Goal: Task Accomplishment & Management: Use online tool/utility

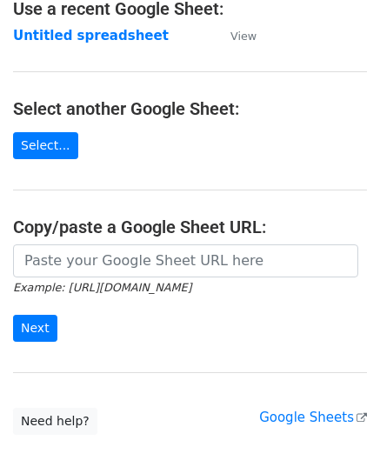
scroll to position [221, 0]
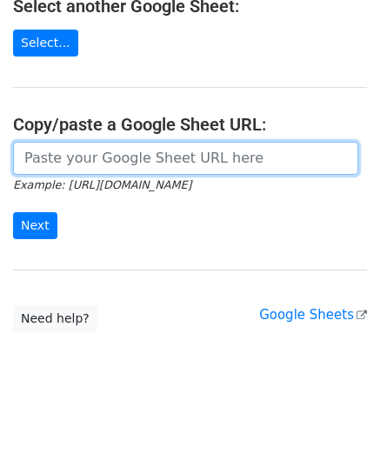
click at [96, 159] on input "url" at bounding box center [185, 158] width 345 height 33
paste input "[URL][DOMAIN_NAME]"
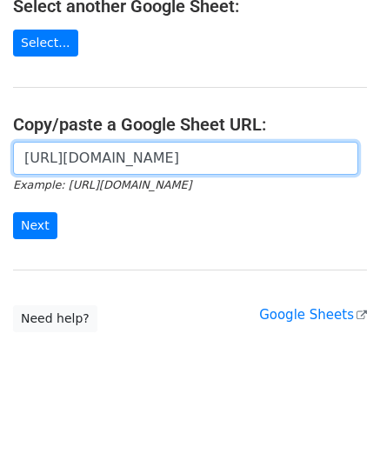
scroll to position [0, 373]
type input "[URL][DOMAIN_NAME]"
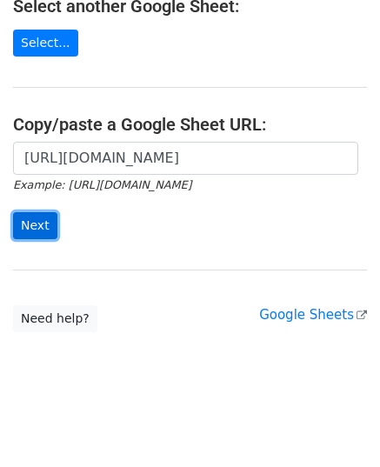
click at [42, 222] on input "Next" at bounding box center [35, 225] width 44 height 27
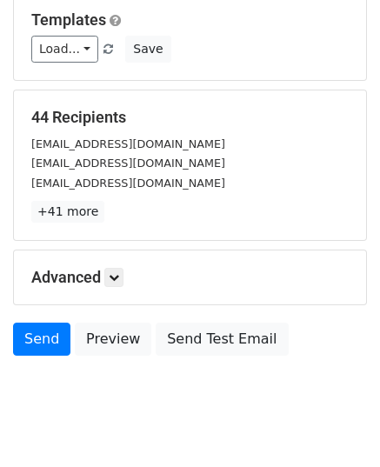
scroll to position [261, 0]
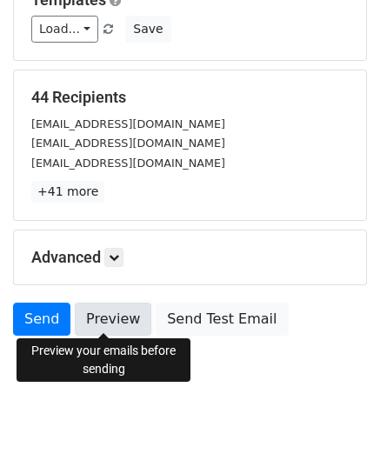
click at [89, 314] on link "Preview" at bounding box center [113, 318] width 76 height 33
click at [124, 324] on link "Preview" at bounding box center [113, 318] width 76 height 33
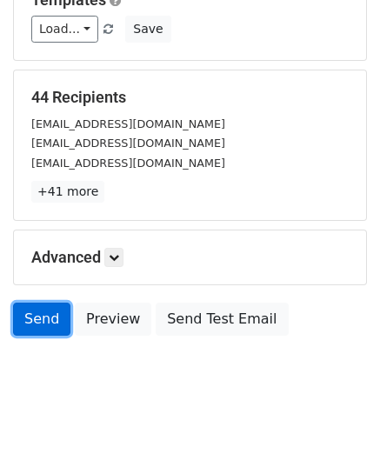
click at [48, 312] on link "Send" at bounding box center [41, 318] width 57 height 33
